Goal: Check status: Check status

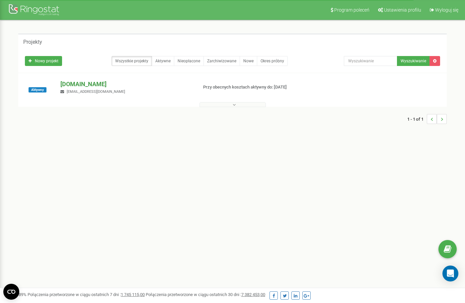
click at [77, 85] on p "[DOMAIN_NAME]" at bounding box center [126, 84] width 132 height 9
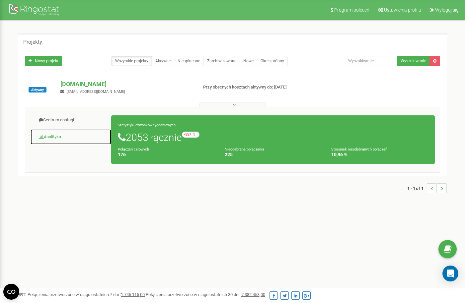
click at [52, 136] on link "Analityka" at bounding box center [70, 137] width 81 height 16
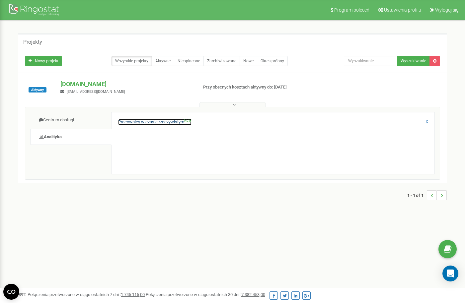
click at [133, 120] on link "Pracownicy w czasie rzeczywistym NEW" at bounding box center [154, 122] width 73 height 6
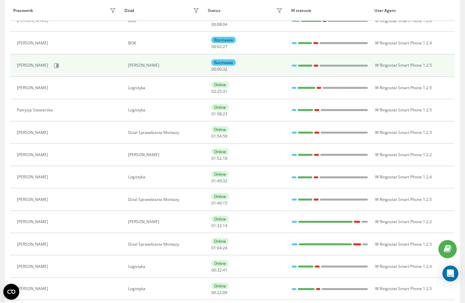
scroll to position [99, 0]
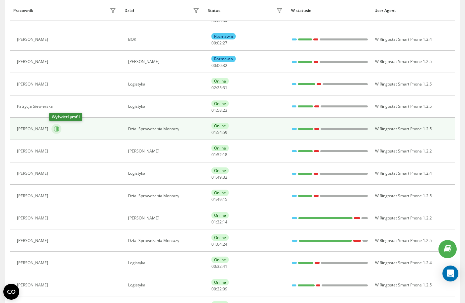
click at [51, 129] on button at bounding box center [56, 129] width 10 height 10
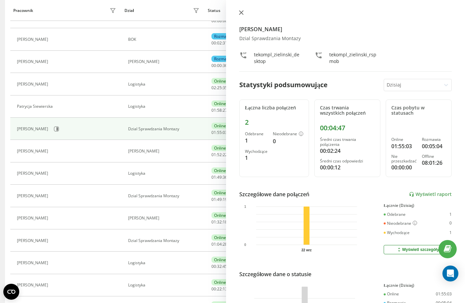
click at [245, 12] on button at bounding box center [241, 13] width 9 height 6
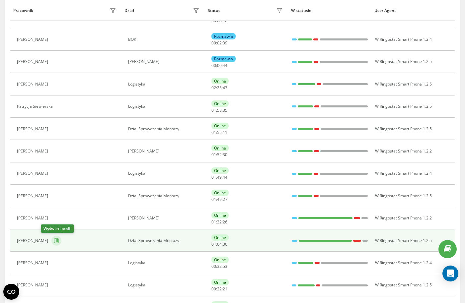
click at [56, 239] on icon at bounding box center [57, 240] width 2 height 3
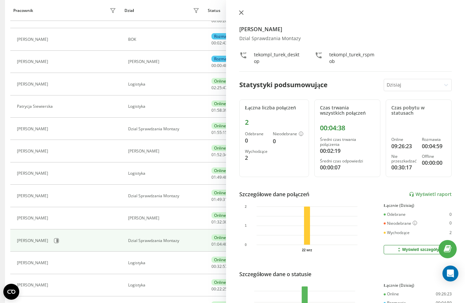
click at [241, 14] on icon at bounding box center [241, 12] width 5 height 5
